Goal: Information Seeking & Learning: Learn about a topic

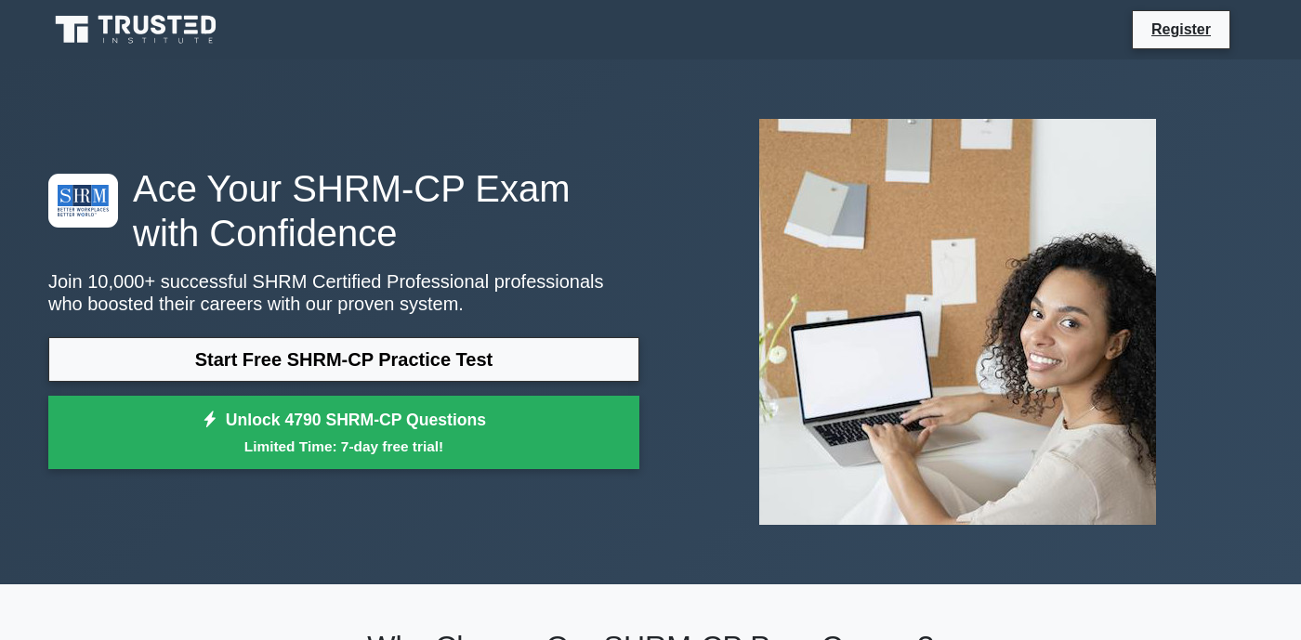
click at [475, 386] on div "Start Free SHRM-CP Practice Test Unlock 4790 SHRM-CP Questions Limited Time: 7-…" at bounding box center [343, 408] width 591 height 142
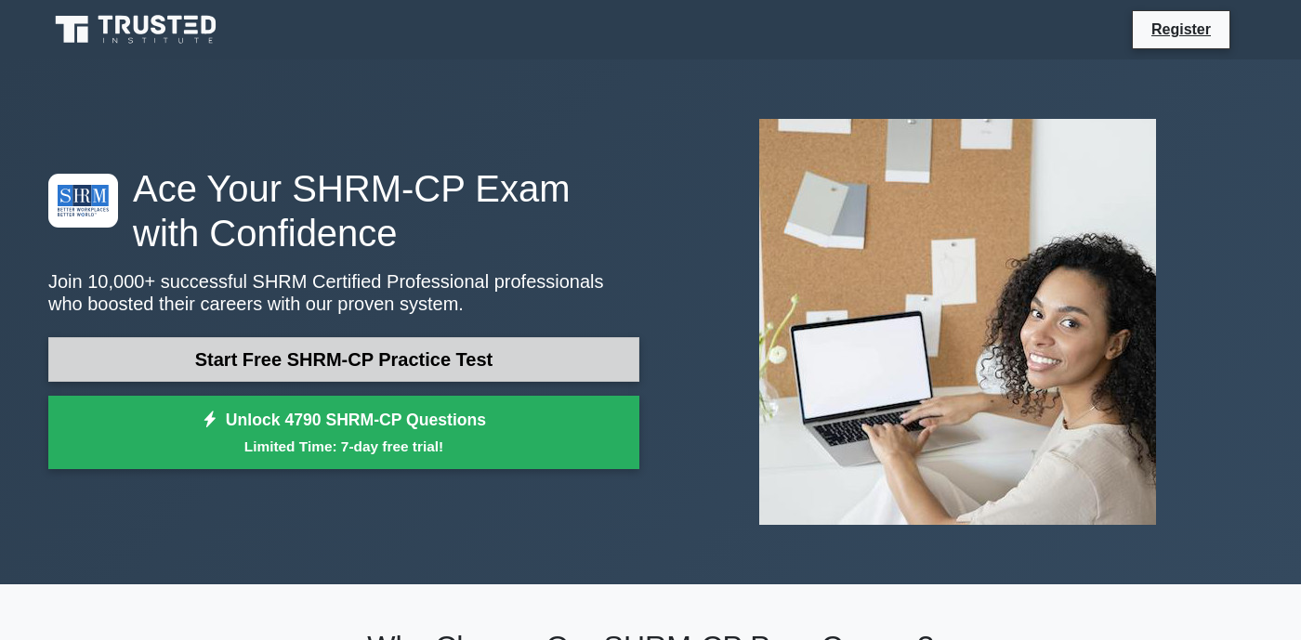
click at [475, 375] on link "Start Free SHRM-CP Practice Test" at bounding box center [343, 359] width 591 height 45
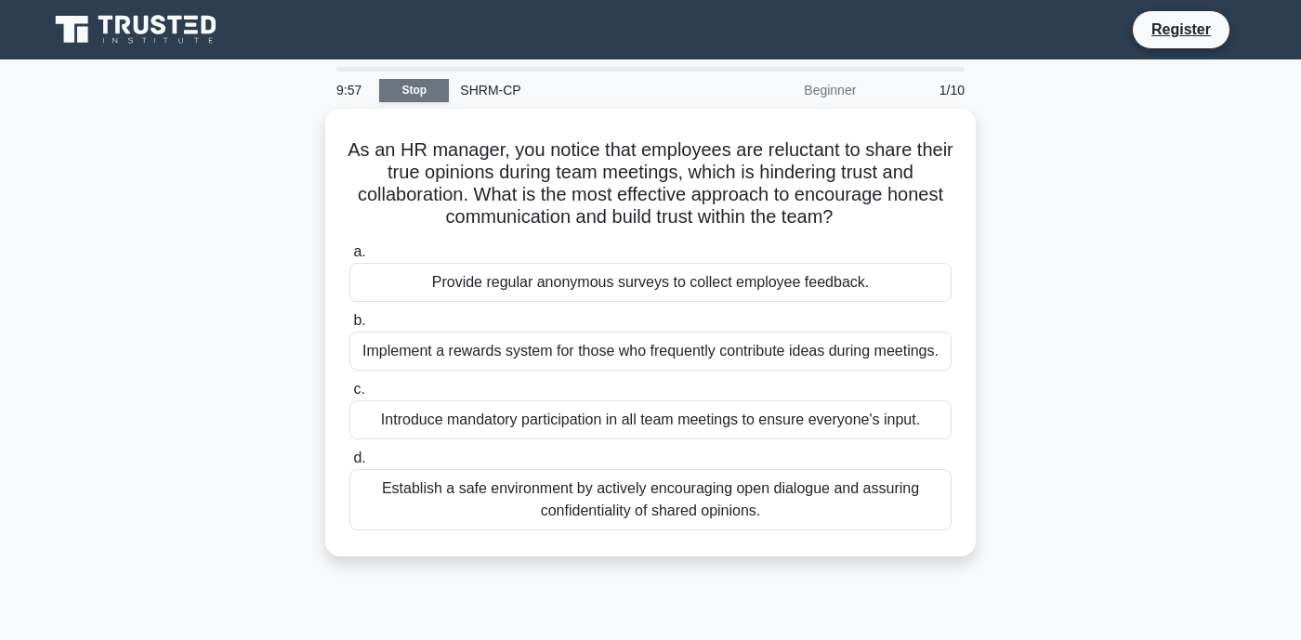
click at [393, 84] on link "Stop" at bounding box center [414, 90] width 70 height 23
